Goal: Task Accomplishment & Management: Complete application form

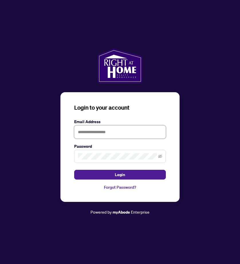
click at [106, 133] on input "text" at bounding box center [120, 131] width 92 height 13
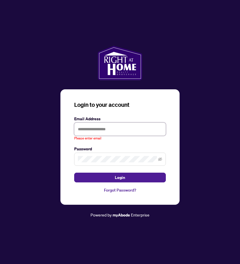
type input "**********"
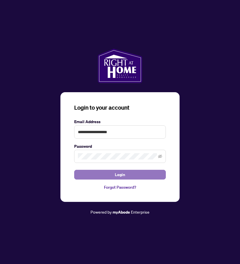
click at [133, 176] on button "Login" at bounding box center [120, 175] width 92 height 10
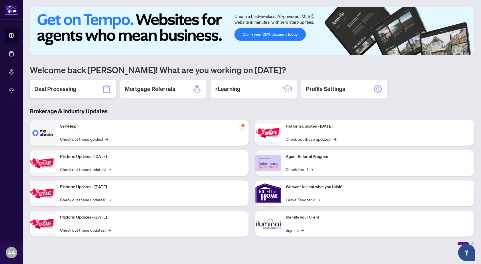
click at [81, 95] on div "Deal Processing" at bounding box center [73, 89] width 86 height 18
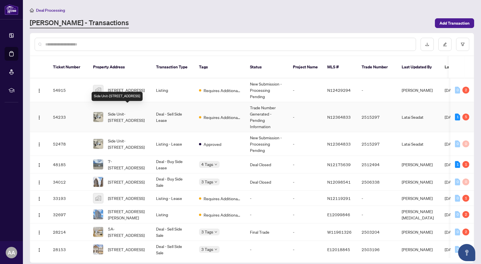
click at [139, 114] on span "Side Unit-[STREET_ADDRESS]" at bounding box center [127, 117] width 39 height 13
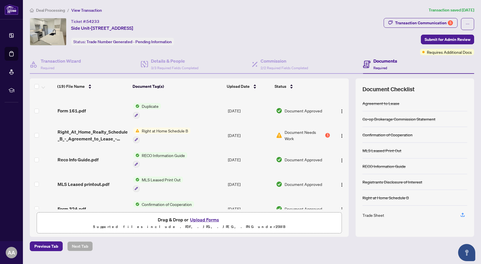
scroll to position [294, 0]
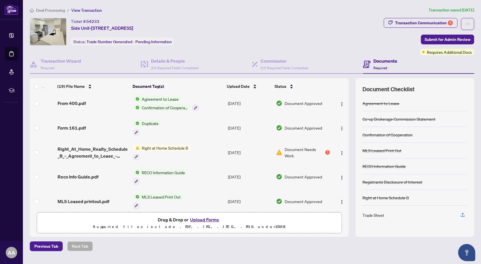
click at [202, 147] on td "Right at Home Schedule B" at bounding box center [178, 152] width 95 height 25
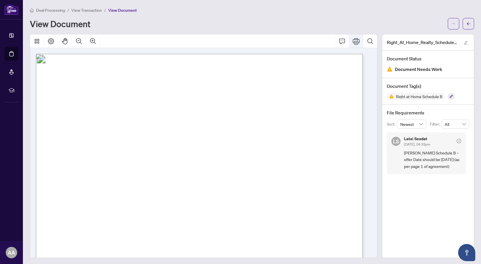
click at [240, 41] on icon "Print" at bounding box center [356, 41] width 7 height 6
click at [240, 42] on icon "Print" at bounding box center [356, 40] width 7 height 7
drag, startPoint x: 244, startPoint y: 95, endPoint x: 235, endPoint y: 68, distance: 28.3
click at [235, 67] on span "...............................................................................…" at bounding box center [178, 65] width 200 height 5
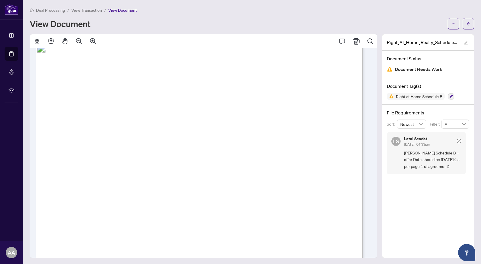
scroll to position [0, 0]
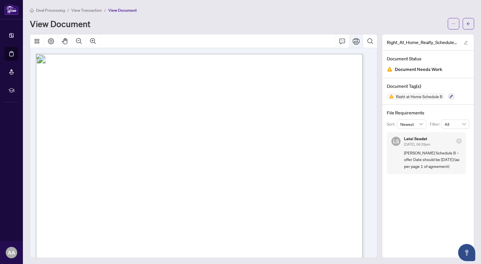
click at [240, 42] on icon "Print" at bounding box center [356, 41] width 7 height 7
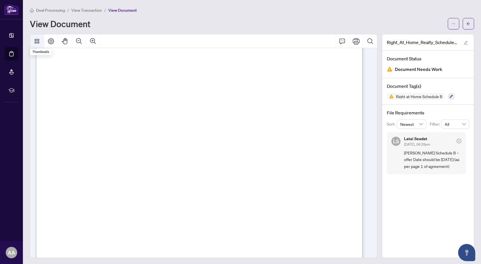
click at [39, 43] on icon "Thumbnails" at bounding box center [37, 41] width 7 height 7
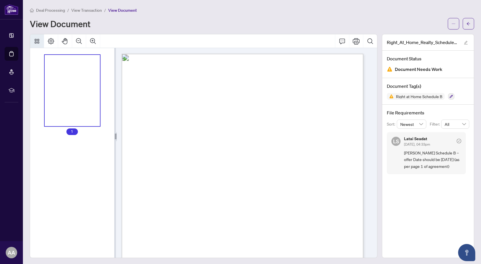
drag, startPoint x: 259, startPoint y: 110, endPoint x: 284, endPoint y: 89, distance: 32.7
click at [240, 25] on button "button" at bounding box center [453, 23] width 11 height 11
click at [240, 37] on span "Download" at bounding box center [429, 36] width 44 height 6
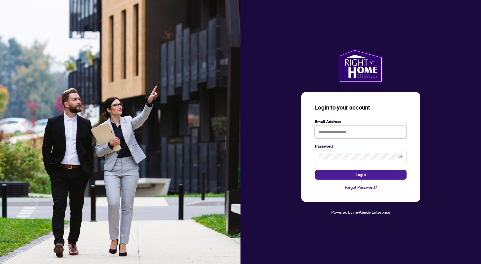
click at [350, 135] on input "text" at bounding box center [361, 131] width 92 height 13
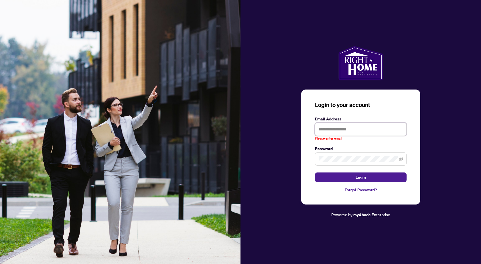
type input "**********"
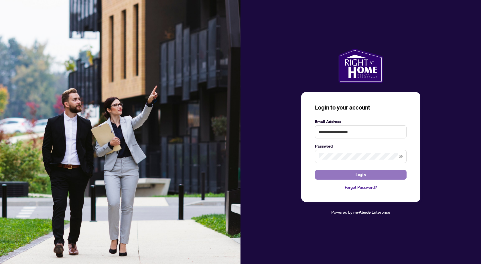
click at [373, 175] on button "Login" at bounding box center [361, 175] width 92 height 10
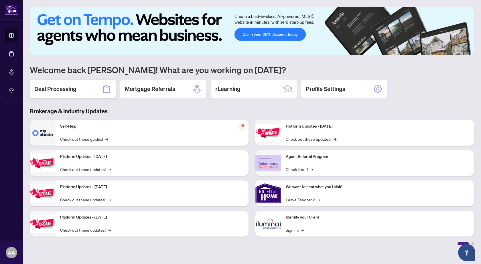
click at [73, 87] on h2 "Deal Processing" at bounding box center [55, 89] width 42 height 8
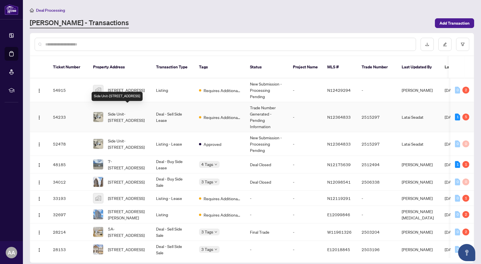
click at [134, 113] on span "Side Unit-[STREET_ADDRESS]" at bounding box center [127, 117] width 39 height 13
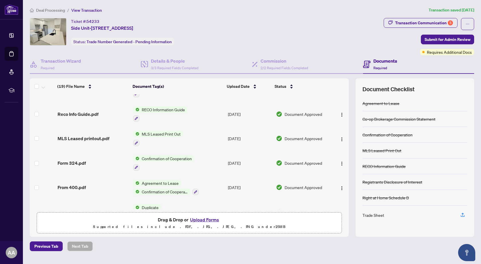
scroll to position [315, 0]
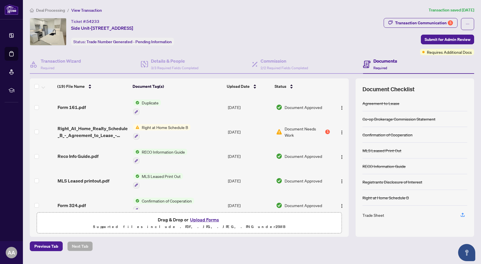
click at [175, 124] on span "Right at Home Schedule B" at bounding box center [164, 127] width 51 height 6
click at [173, 144] on div "Document Tags" at bounding box center [161, 142] width 63 height 6
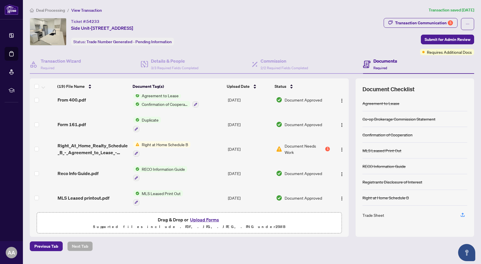
scroll to position [274, 0]
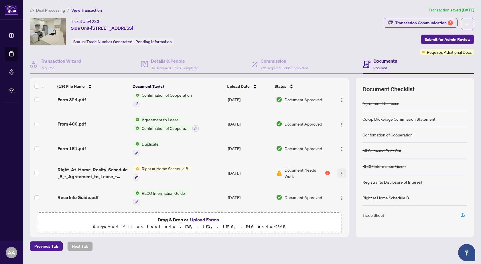
click at [340, 172] on img "button" at bounding box center [342, 174] width 5 height 5
click at [105, 168] on span "Right_At_Home_Realty_Schedule_B_-_Agreement_to_Lease_-_Residential 1.pdf" at bounding box center [93, 173] width 71 height 14
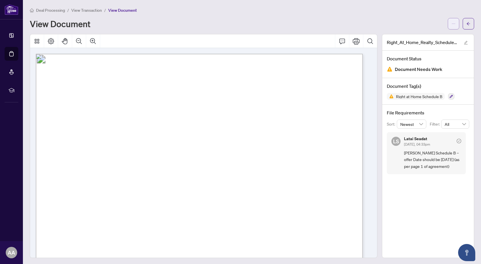
click at [452, 20] on span "button" at bounding box center [454, 23] width 4 height 9
click at [420, 19] on div "View Document" at bounding box center [237, 23] width 415 height 9
click at [467, 26] on span "button" at bounding box center [469, 23] width 4 height 9
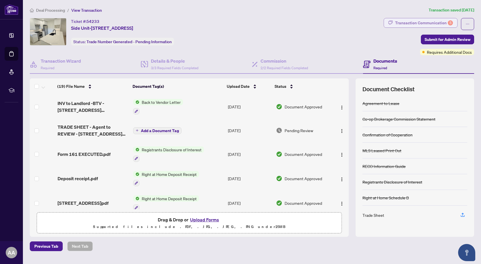
click at [436, 23] on div "Transaction Communication 5" at bounding box center [424, 22] width 58 height 9
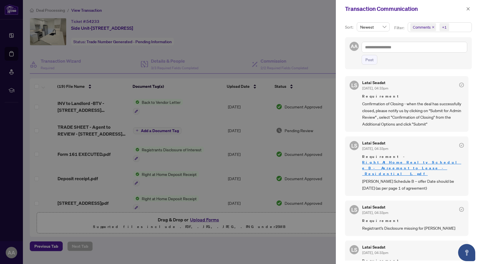
click at [315, 47] on div at bounding box center [240, 132] width 481 height 264
click at [466, 7] on button "button" at bounding box center [468, 8] width 7 height 7
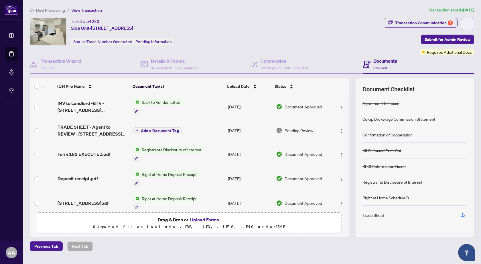
click at [468, 22] on icon "ellipsis" at bounding box center [468, 24] width 4 height 4
click at [291, 41] on div "Ticket #: 54233 Side Unit-2343 Mount Albert Rd, East Gwillimbury, Ontario L0G 1…" at bounding box center [206, 31] width 352 height 27
click at [207, 221] on button "Upload Forms" at bounding box center [204, 219] width 32 height 7
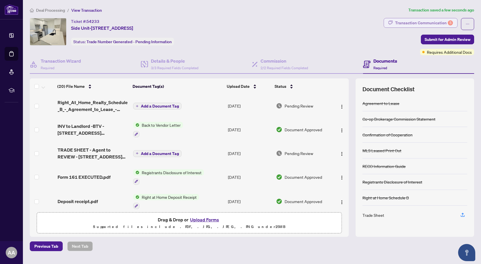
click at [422, 22] on div "Transaction Communication 5" at bounding box center [424, 22] width 58 height 9
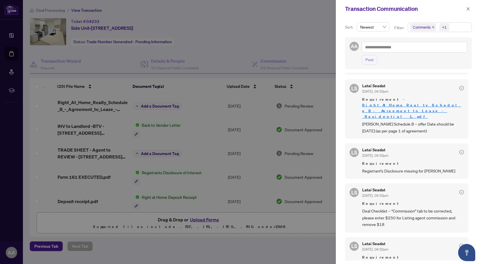
scroll to position [86, 0]
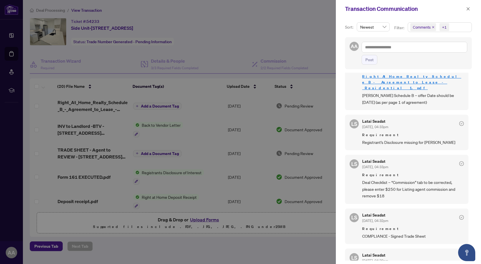
click at [299, 27] on div at bounding box center [240, 132] width 481 height 264
click at [467, 9] on icon "close" at bounding box center [468, 9] width 4 height 4
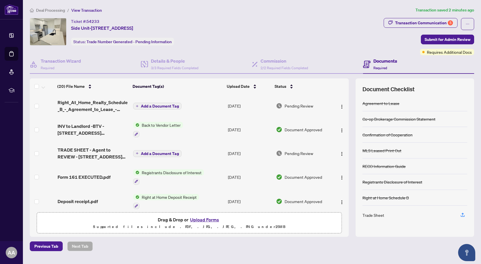
click at [200, 221] on button "Upload Forms" at bounding box center [204, 219] width 32 height 7
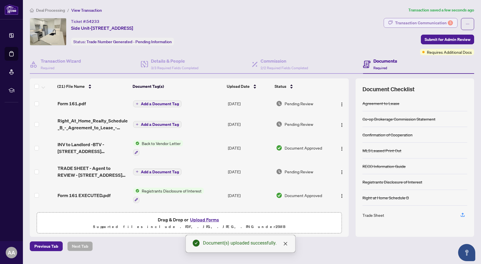
click at [426, 24] on div "Transaction Communication 5" at bounding box center [424, 22] width 58 height 9
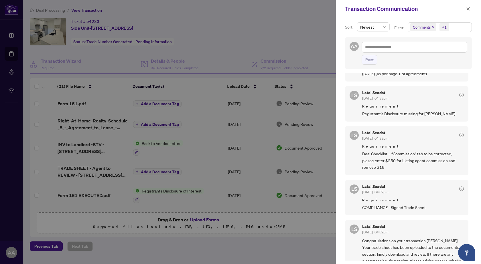
scroll to position [0, 0]
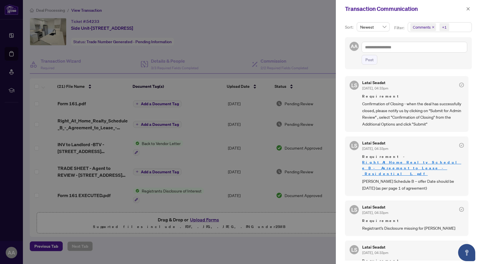
click at [318, 22] on div at bounding box center [240, 132] width 481 height 264
click at [467, 8] on icon "close" at bounding box center [468, 9] width 4 height 4
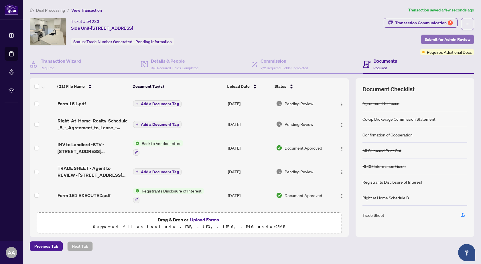
click at [437, 38] on span "Submit for Admin Review" at bounding box center [448, 39] width 46 height 9
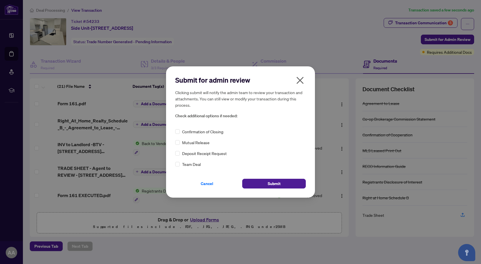
click at [298, 80] on icon "close" at bounding box center [300, 80] width 9 height 9
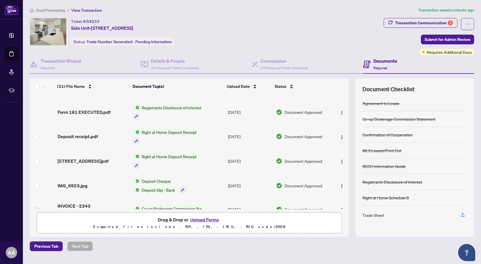
scroll to position [41, 0]
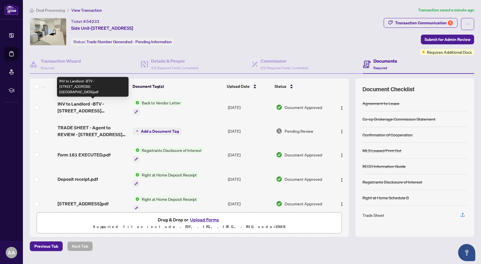
click at [106, 110] on span "INV to Landlord -BTV - [STREET_ADDRESS][GEOGRAPHIC_DATA]pdf" at bounding box center [93, 108] width 71 height 14
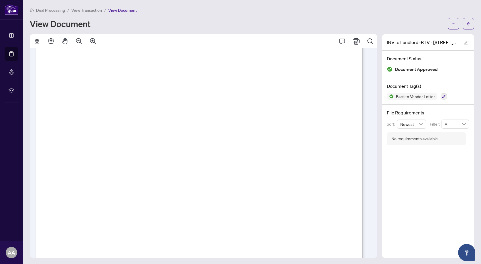
scroll to position [82, 0]
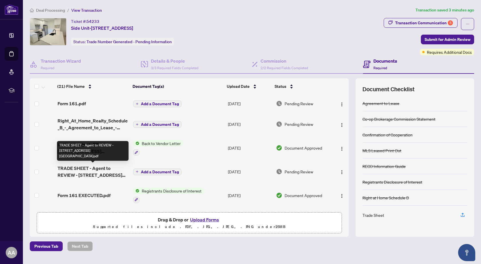
click at [95, 171] on span "TRADE SHEET - Agent to REVIEW - [STREET_ADDRESS][GEOGRAPHIC_DATA]pdf" at bounding box center [93, 172] width 71 height 14
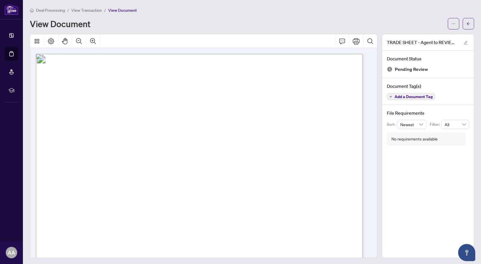
drag, startPoint x: 305, startPoint y: 140, endPoint x: 272, endPoint y: 116, distance: 41.4
click at [75, 116] on span "Contacts:" at bounding box center [64, 114] width 22 height 6
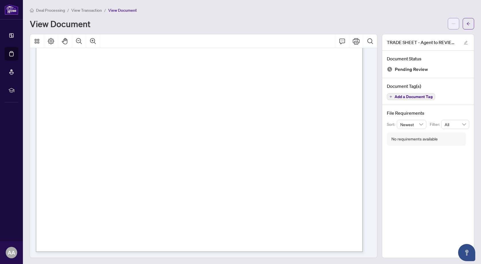
click at [448, 25] on button "button" at bounding box center [453, 23] width 11 height 11
click at [430, 35] on span "Download" at bounding box center [429, 36] width 44 height 6
click at [451, 24] on button "button" at bounding box center [453, 23] width 11 height 11
click at [443, 35] on span "Download" at bounding box center [429, 36] width 44 height 6
click at [448, 19] on button "button" at bounding box center [453, 23] width 11 height 11
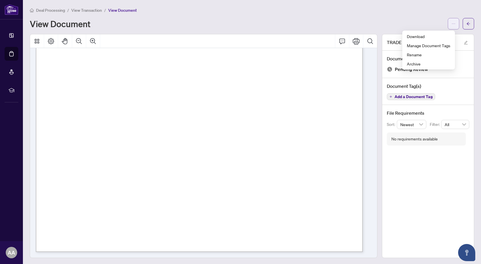
click at [452, 20] on span "button" at bounding box center [454, 23] width 4 height 9
click at [452, 24] on button "button" at bounding box center [453, 23] width 11 height 11
click at [437, 34] on span "Download" at bounding box center [429, 36] width 44 height 6
click at [467, 25] on icon "arrow-left" at bounding box center [469, 24] width 4 height 4
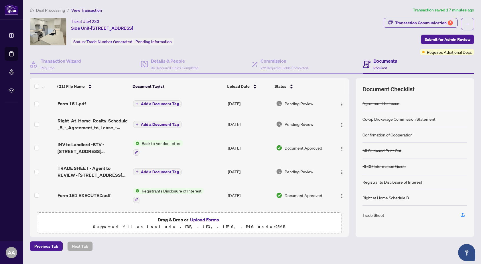
click at [208, 220] on button "Upload Forms" at bounding box center [204, 219] width 32 height 7
click at [212, 218] on button "Upload Forms" at bounding box center [204, 219] width 32 height 7
click at [208, 219] on button "Upload Forms" at bounding box center [204, 219] width 32 height 7
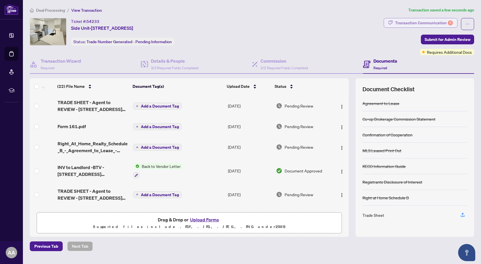
click at [438, 22] on div "Transaction Communication 5" at bounding box center [424, 22] width 58 height 9
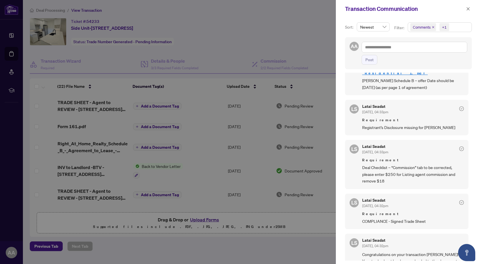
scroll to position [115, 0]
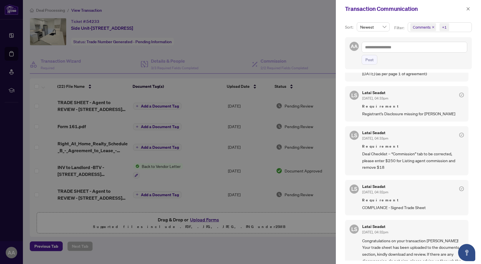
click at [309, 34] on div at bounding box center [240, 132] width 481 height 264
click at [470, 8] on button "button" at bounding box center [468, 8] width 7 height 7
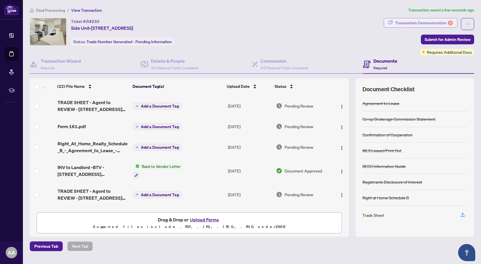
click at [436, 25] on div "Transaction Communication 5" at bounding box center [424, 22] width 58 height 9
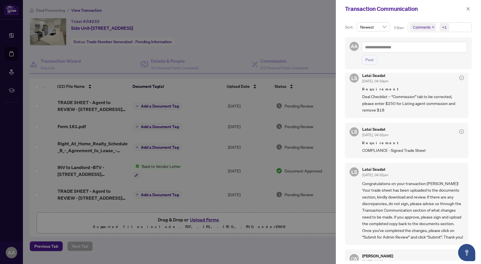
scroll to position [86, 0]
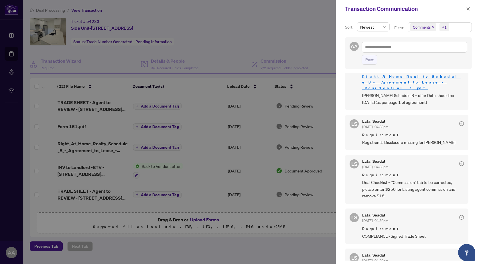
click at [274, 43] on div at bounding box center [240, 132] width 481 height 264
click at [467, 9] on icon "close" at bounding box center [468, 9] width 4 height 4
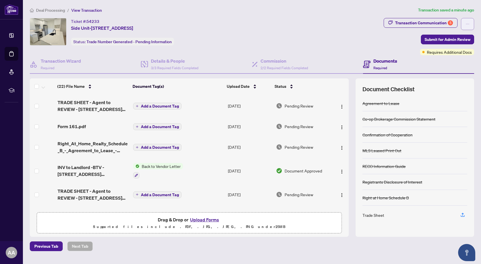
click at [467, 23] on icon "ellipsis" at bounding box center [468, 24] width 4 height 4
click at [334, 30] on div "Ticket #: 54233 Side Unit-2343 Mount Albert Rd, East Gwillimbury, Ontario L0G 1…" at bounding box center [206, 31] width 352 height 27
click at [278, 64] on h4 "Commission" at bounding box center [285, 61] width 48 height 7
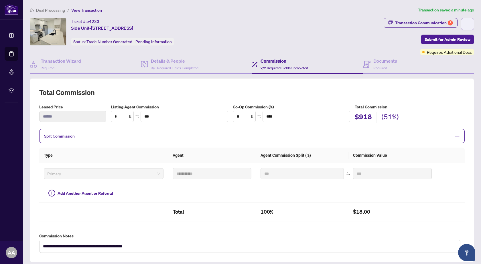
click at [466, 25] on icon "ellipsis" at bounding box center [468, 24] width 4 height 4
click at [383, 55] on div "Ticket #: 54233 Side Unit-2343 Mount Albert Rd, East Gwillimbury, Ontario L0G 1…" at bounding box center [206, 36] width 354 height 37
click at [423, 22] on div "Transaction Communication 5" at bounding box center [424, 22] width 58 height 9
type textarea "**********"
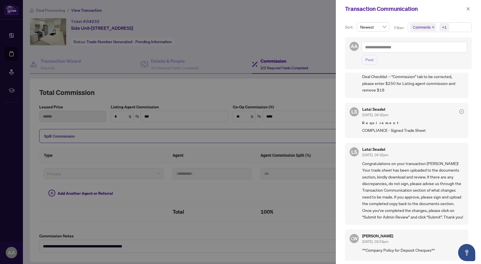
scroll to position [143, 0]
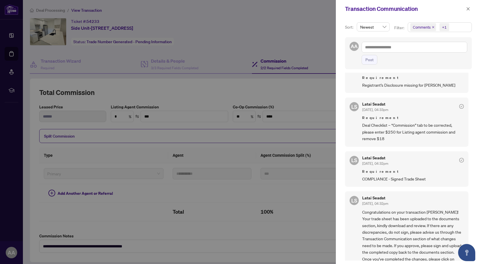
click at [256, 89] on div at bounding box center [240, 132] width 481 height 264
click at [470, 5] on span "button" at bounding box center [468, 8] width 4 height 9
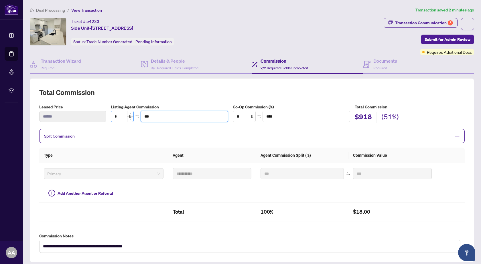
drag, startPoint x: 154, startPoint y: 118, endPoint x: 122, endPoint y: 113, distance: 32.5
click at [122, 113] on div "* % ***" at bounding box center [169, 116] width 117 height 11
type input "****"
type input "**"
type input "****"
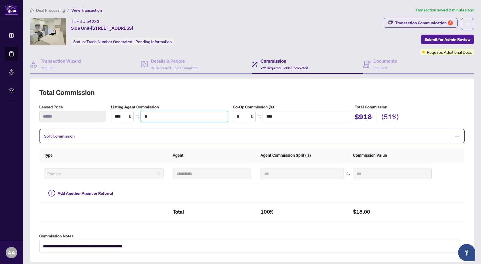
type input "***"
type input "*****"
type input "****"
click at [313, 213] on h2 "100%" at bounding box center [302, 212] width 83 height 9
type input "****"
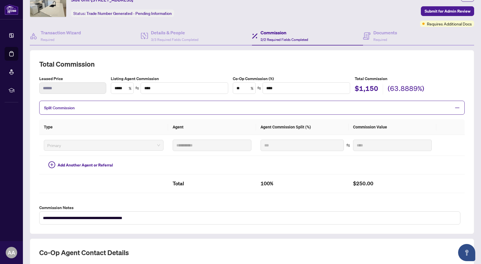
scroll to position [0, 0]
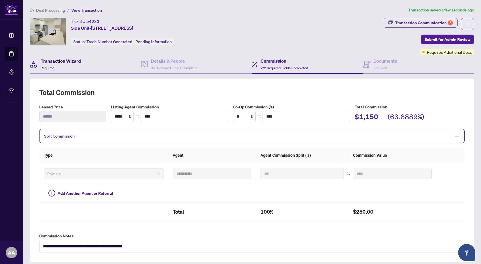
click at [58, 65] on div "Transaction Wizard Required" at bounding box center [61, 64] width 40 height 13
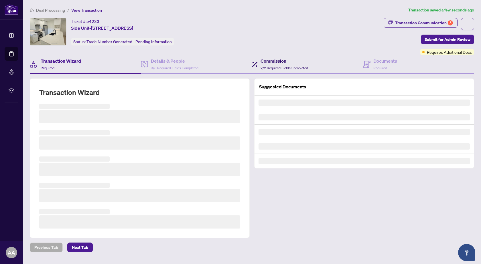
click at [265, 61] on h4 "Commission" at bounding box center [285, 61] width 48 height 7
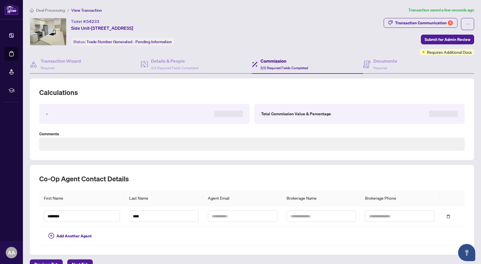
type textarea "**********"
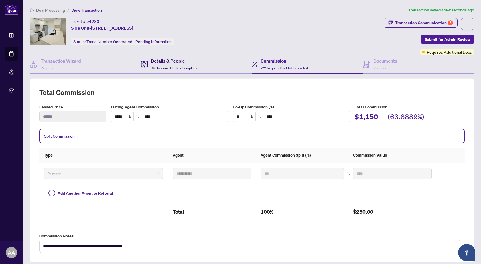
click at [177, 64] on h4 "Details & People" at bounding box center [175, 61] width 48 height 7
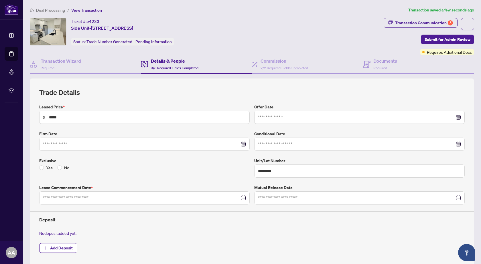
type input "**********"
click at [365, 63] on icon at bounding box center [366, 64] width 7 height 7
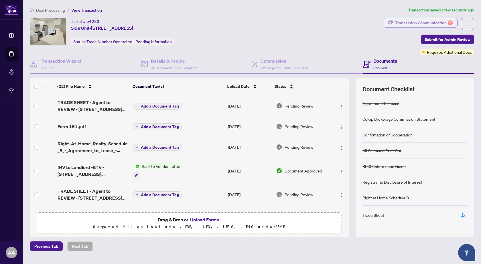
click at [438, 21] on div "Transaction Communication 5" at bounding box center [424, 22] width 58 height 9
type textarea "**********"
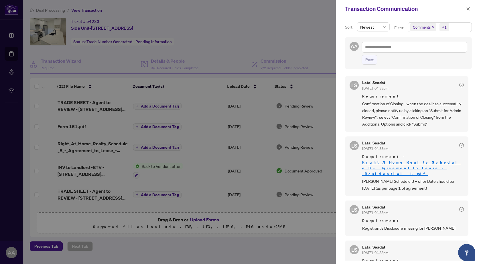
click at [308, 42] on div at bounding box center [240, 132] width 481 height 264
click at [469, 9] on icon "close" at bounding box center [468, 9] width 4 height 4
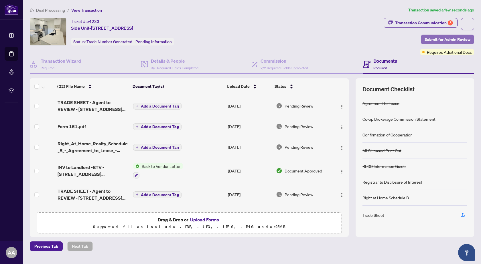
click at [445, 42] on span "Submit for Admin Review" at bounding box center [448, 39] width 46 height 9
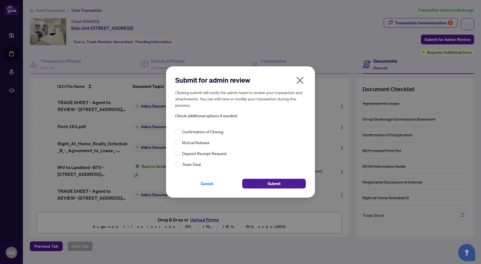
click at [299, 79] on icon "close" at bounding box center [300, 80] width 7 height 7
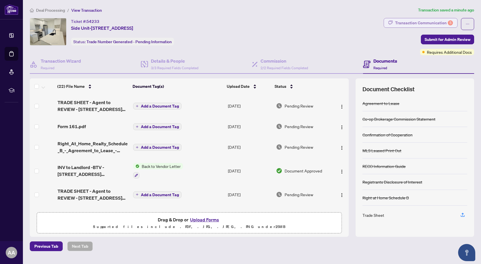
click at [420, 22] on div "Transaction Communication 5" at bounding box center [424, 22] width 58 height 9
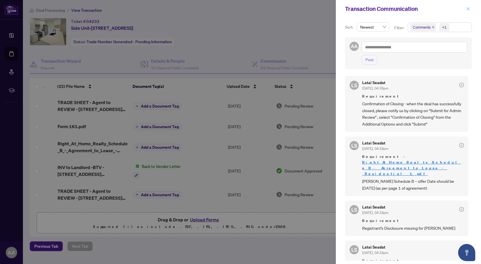
click at [470, 11] on span "button" at bounding box center [468, 8] width 4 height 9
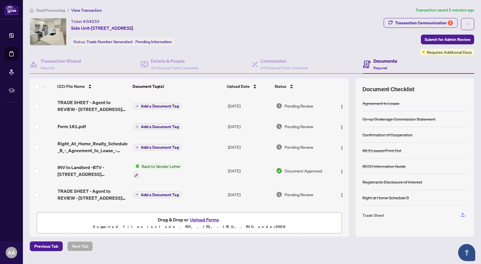
click at [439, 40] on span "Submit for Admin Review" at bounding box center [448, 39] width 46 height 9
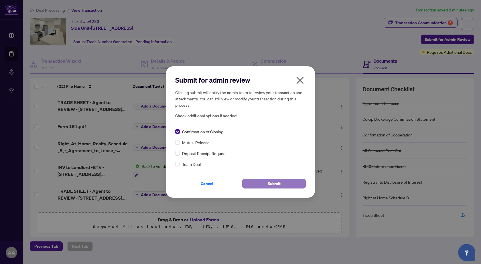
click at [290, 182] on button "Submit" at bounding box center [274, 184] width 64 height 10
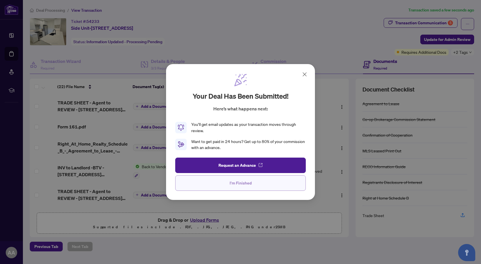
click at [252, 184] on button "I'm Finished" at bounding box center [240, 183] width 131 height 15
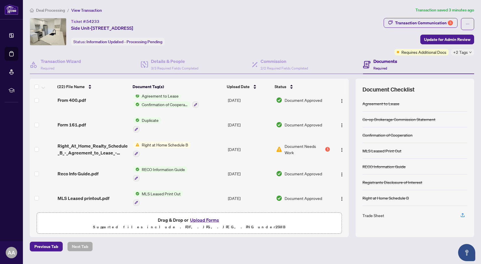
scroll to position [321, 0]
